Goal: Task Accomplishment & Management: Manage account settings

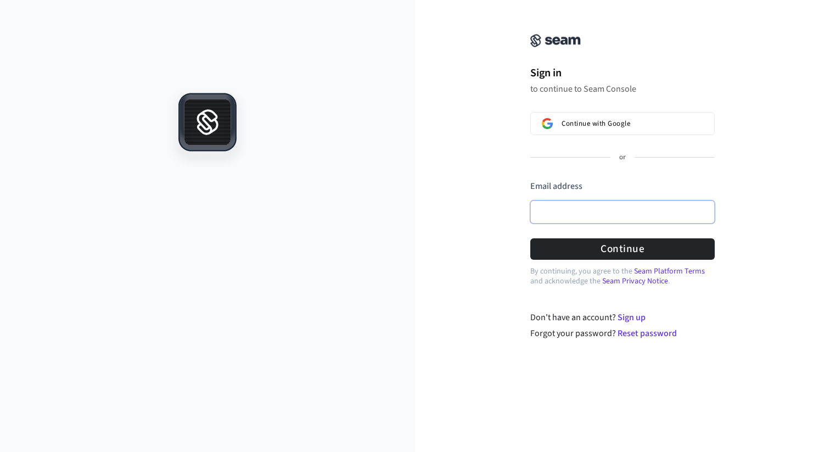
click at [580, 214] on input "Email address" at bounding box center [623, 211] width 185 height 23
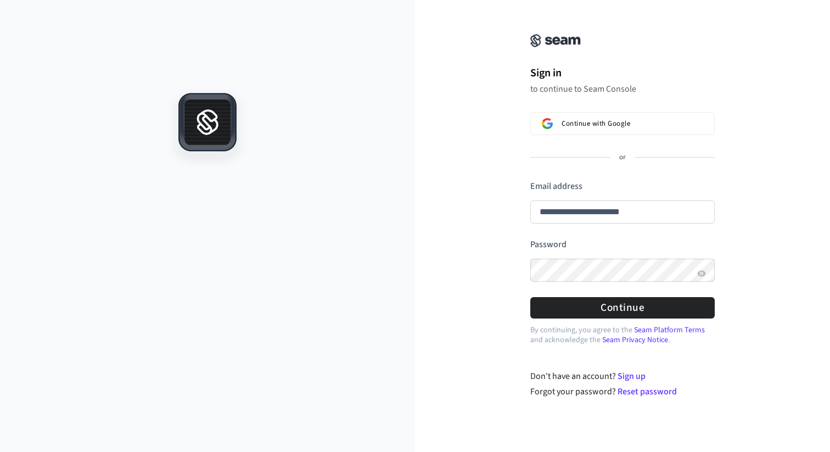
click at [596, 319] on div "**********" at bounding box center [623, 174] width 220 height 323
click at [596, 317] on button "Continue" at bounding box center [623, 307] width 185 height 21
type input "**********"
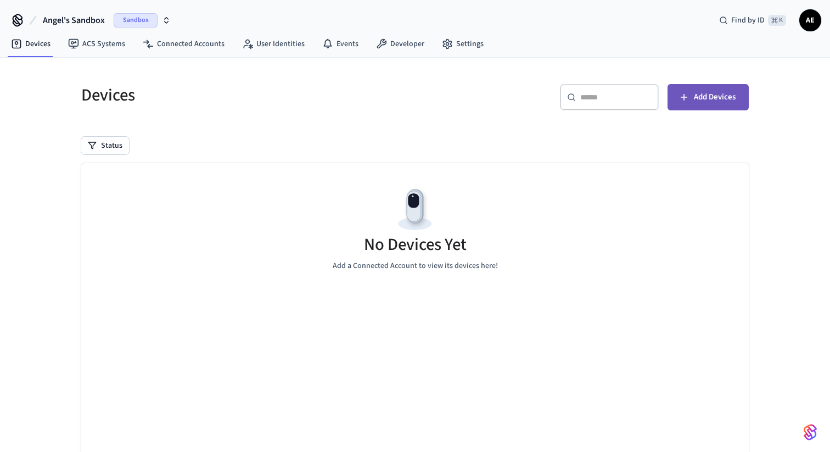
click at [692, 101] on button "Add Devices" at bounding box center [708, 97] width 81 height 26
click at [447, 42] on icon at bounding box center [447, 43] width 11 height 11
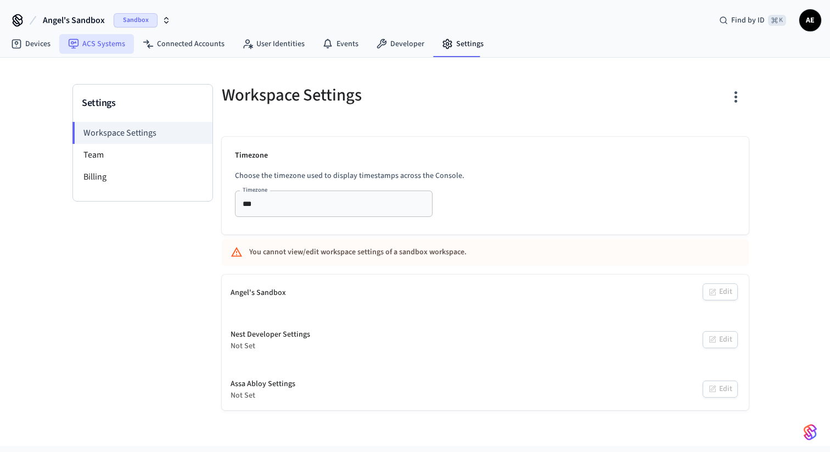
click at [97, 42] on link "ACS Systems" at bounding box center [96, 44] width 75 height 20
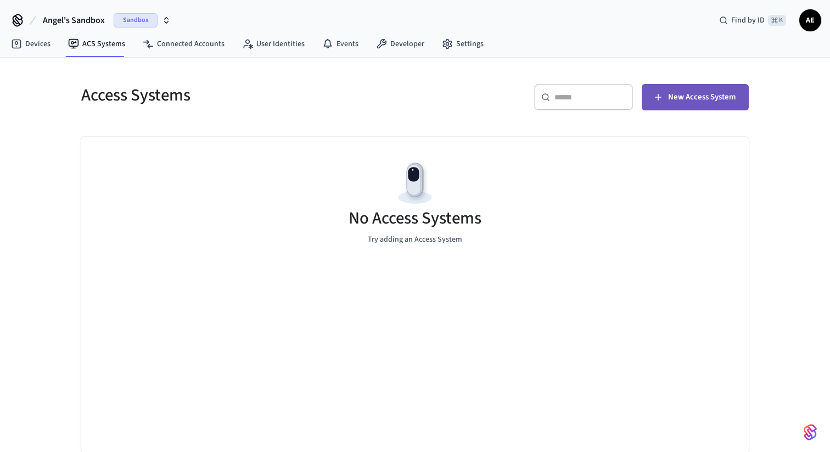
click at [710, 102] on span "New Access System" at bounding box center [702, 97] width 68 height 14
click at [31, 41] on link "Devices" at bounding box center [30, 44] width 57 height 20
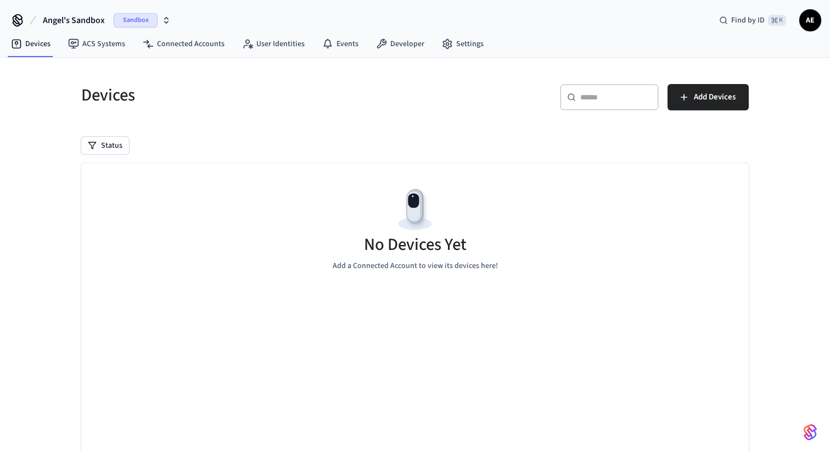
click at [165, 20] on icon "button" at bounding box center [166, 20] width 9 height 9
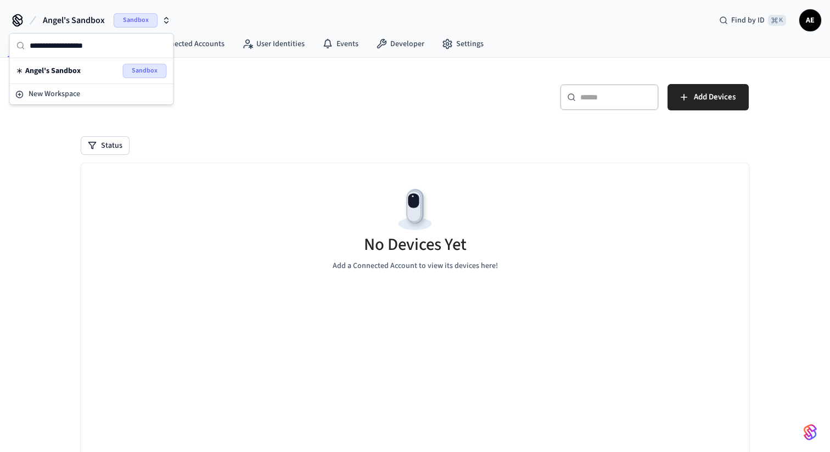
click at [166, 20] on icon "button" at bounding box center [166, 20] width 9 height 9
